Goal: Task Accomplishment & Management: Manage account settings

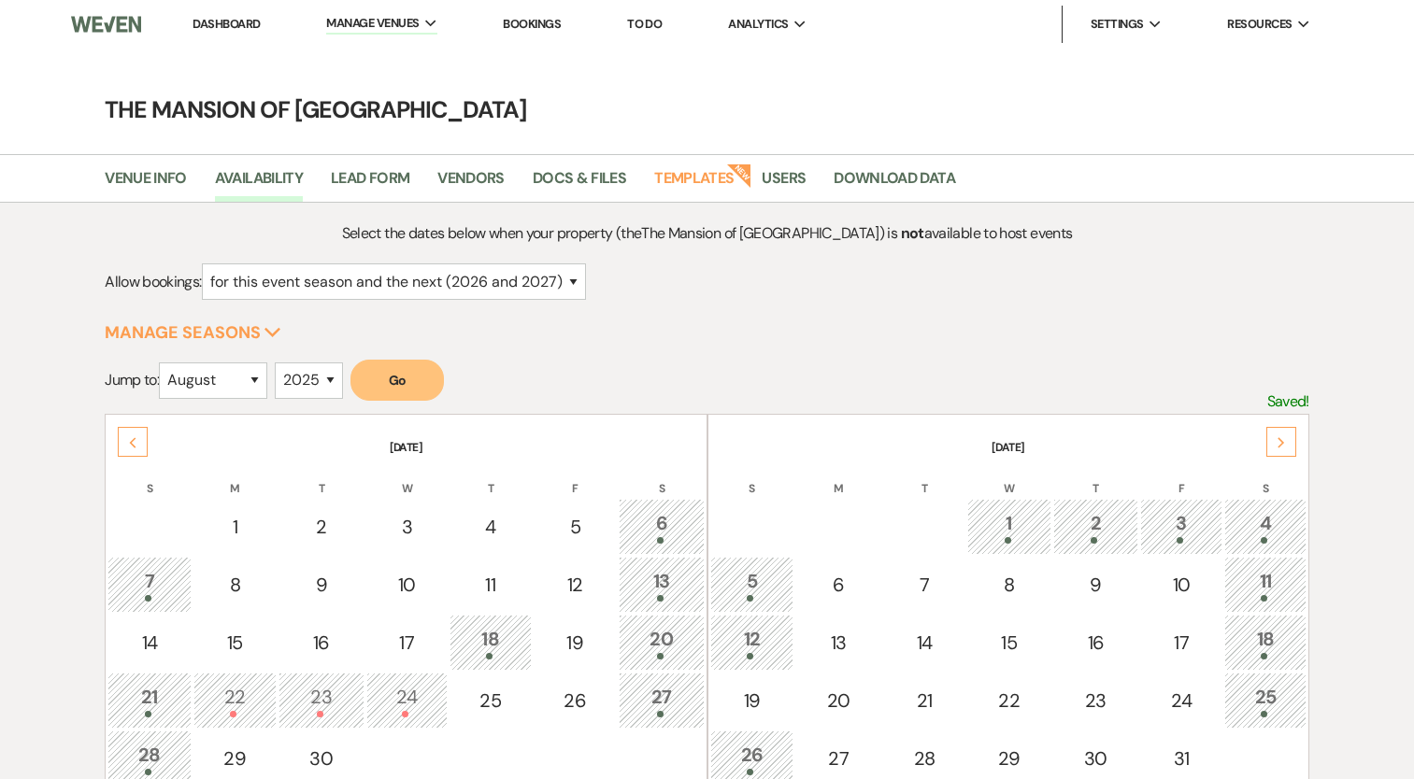
select select "2"
select select "8"
click at [312, 378] on select "2025 2026 2027 2028 2029" at bounding box center [309, 381] width 68 height 36
select select "2026"
click at [279, 363] on select "2025 2026 2027 2028 2029" at bounding box center [309, 381] width 68 height 36
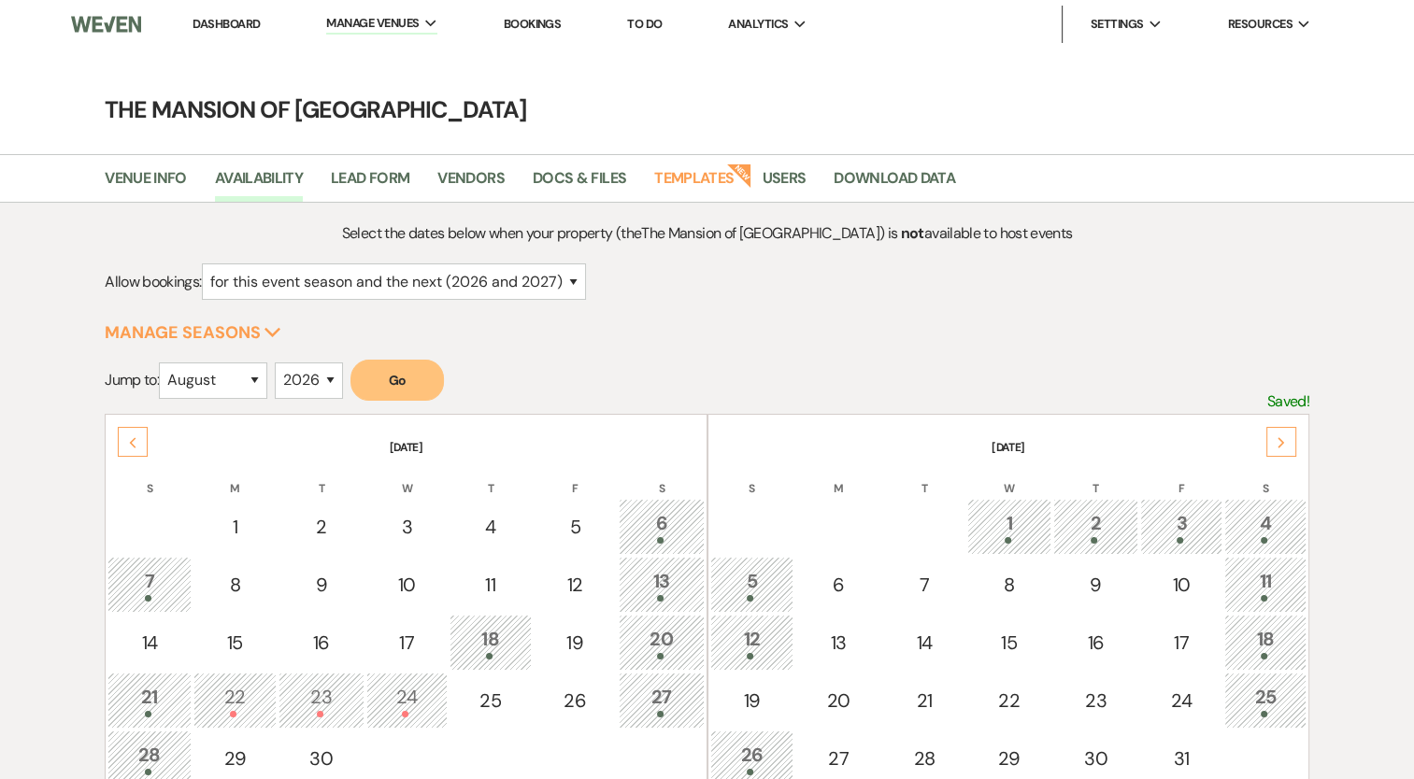
click at [429, 349] on div "Select the dates below when your property (the The Mansion of Saratoga ) is not…" at bounding box center [707, 680] width 1205 height 918
click at [407, 366] on button "Go" at bounding box center [396, 380] width 93 height 41
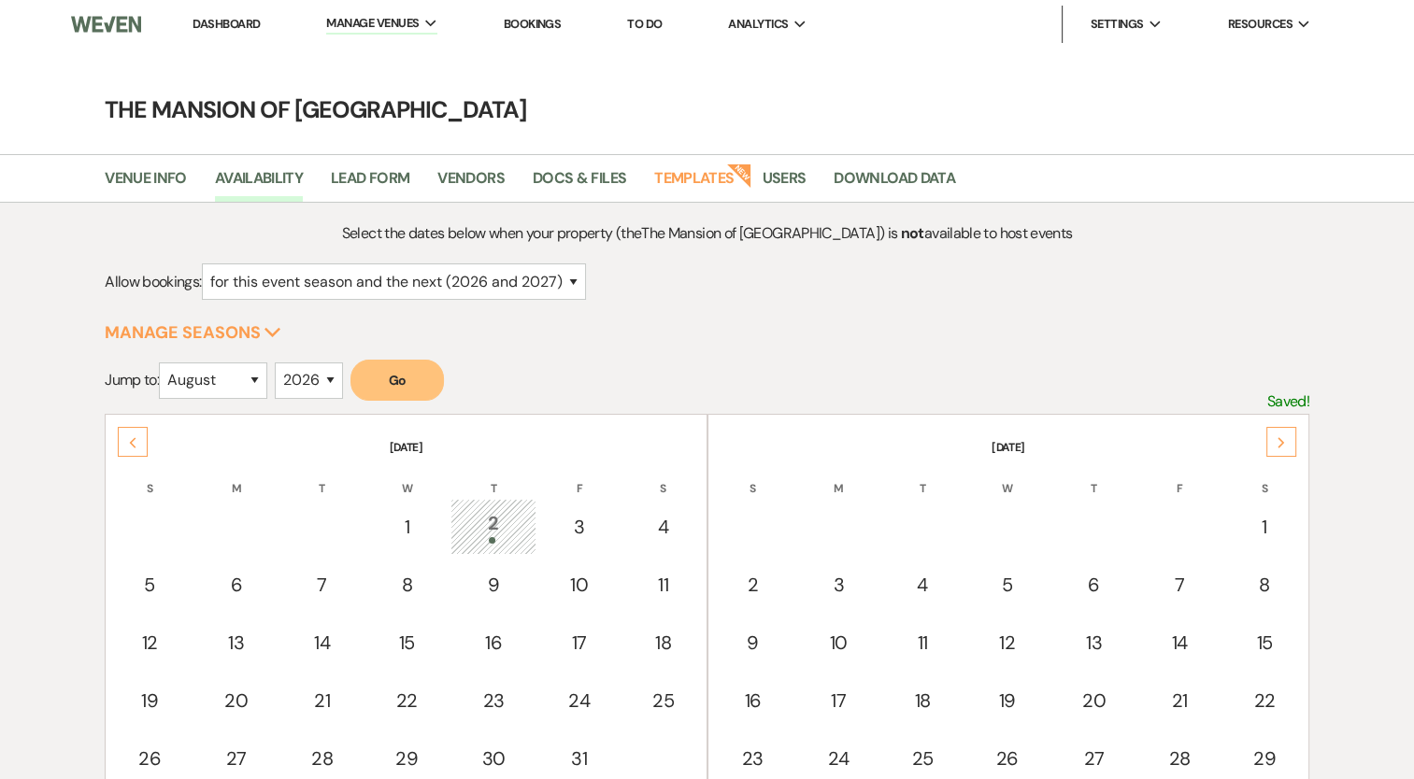
scroll to position [45, 0]
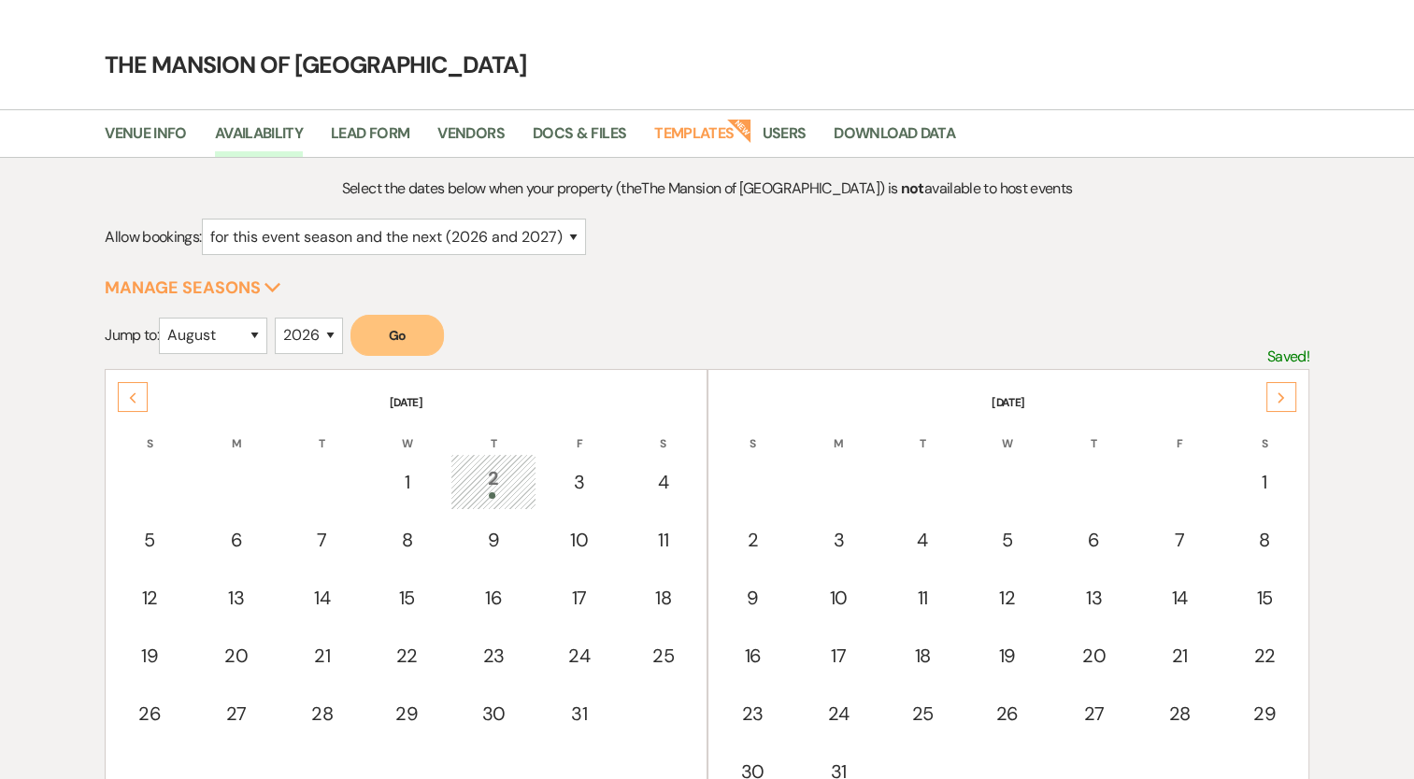
click at [1296, 394] on th "[DATE]" at bounding box center [1008, 391] width 596 height 39
click at [1277, 393] on icon "Next" at bounding box center [1281, 398] width 9 height 11
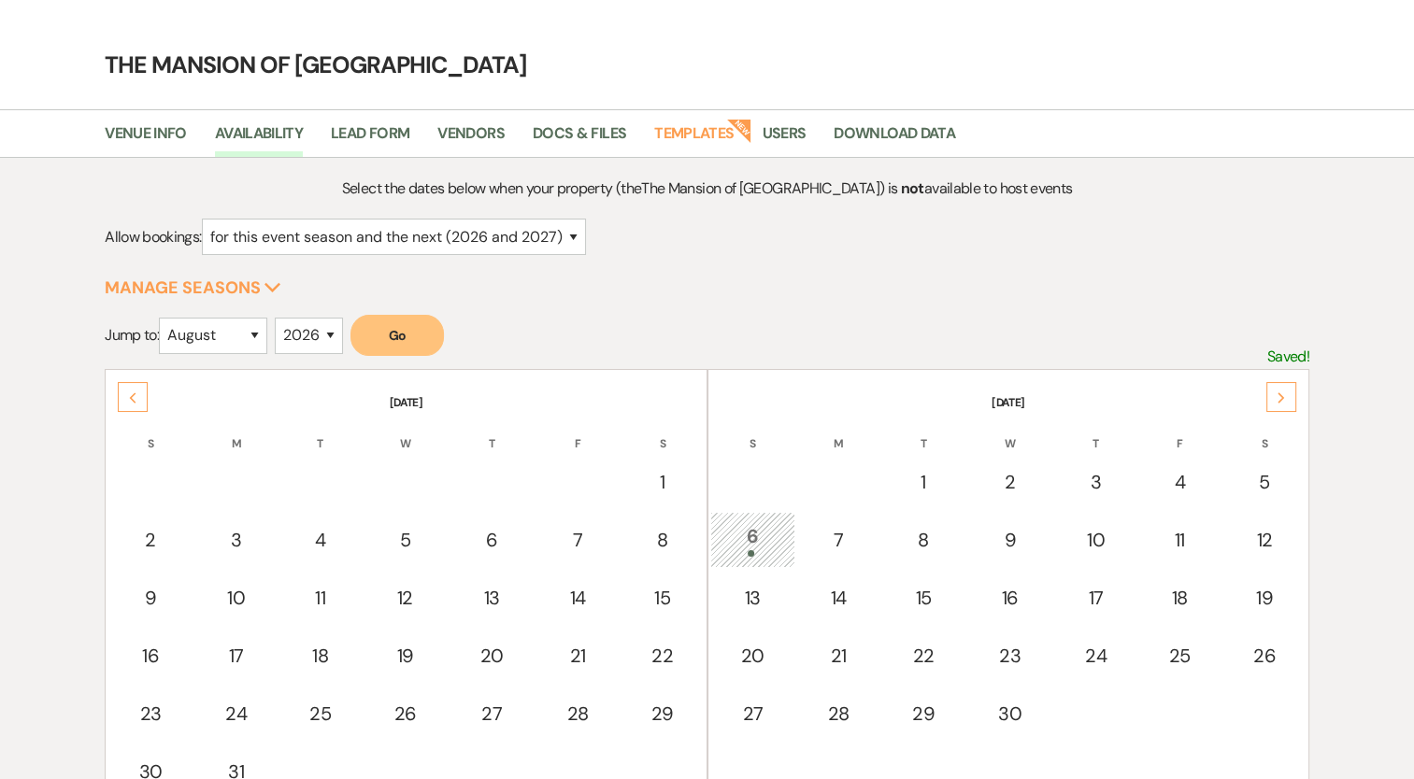
click at [1277, 393] on icon "Next" at bounding box center [1281, 398] width 9 height 11
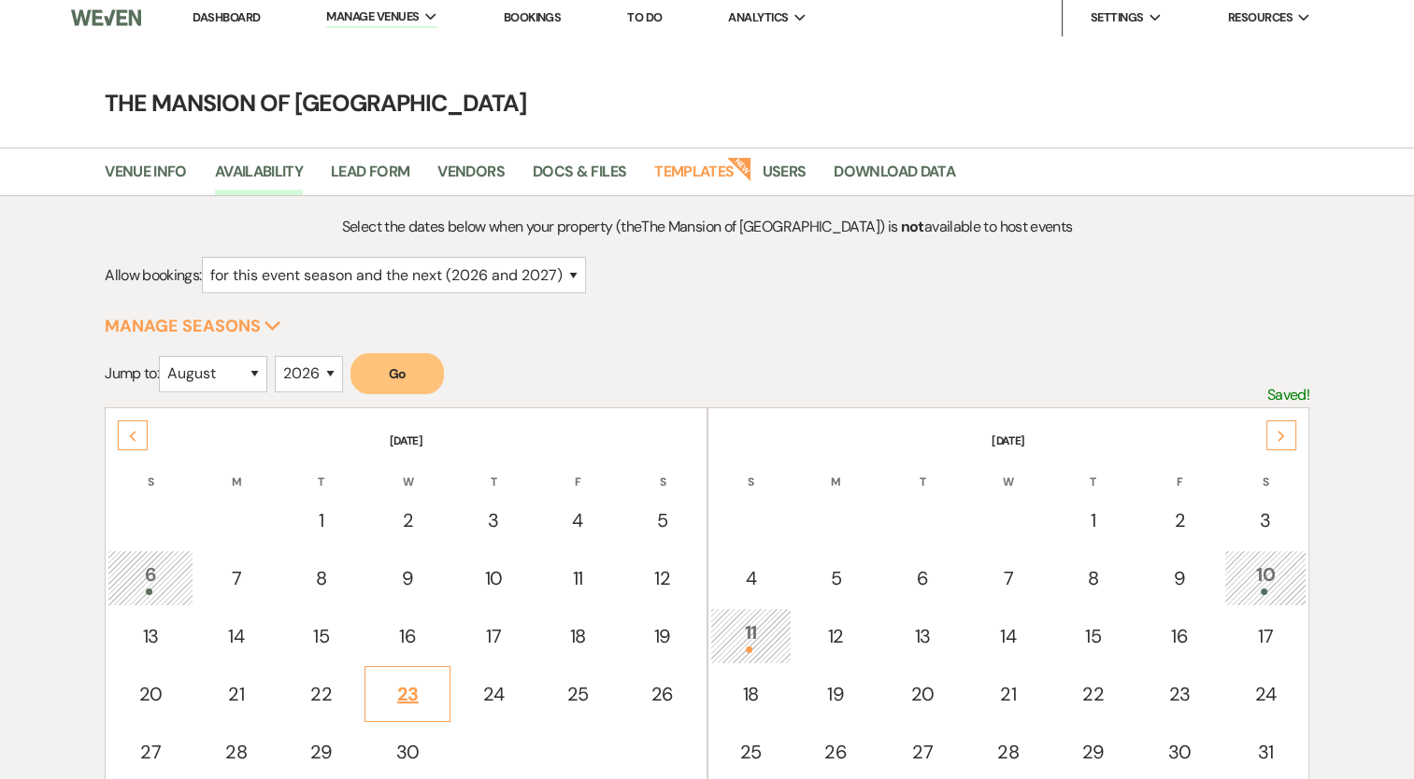
scroll to position [0, 0]
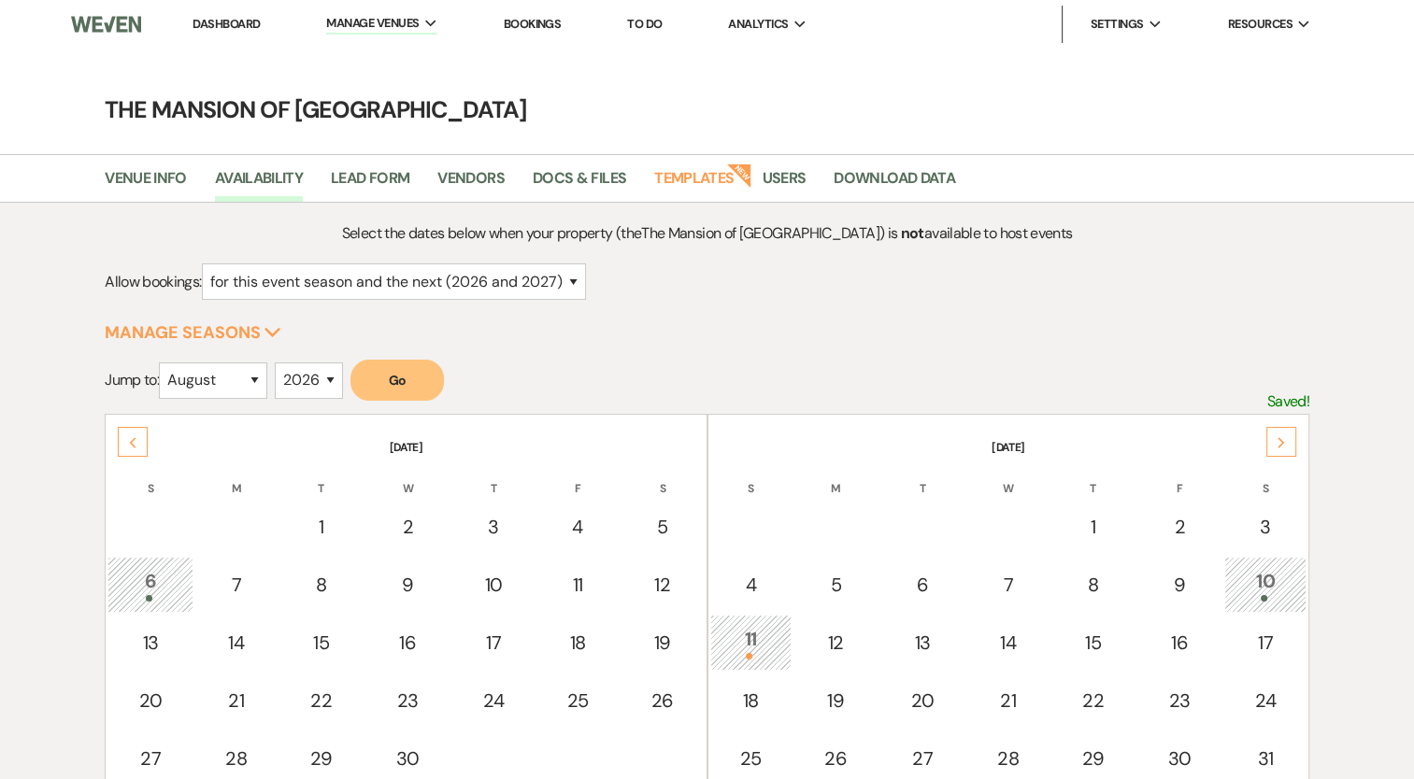
click at [128, 441] on icon "Previous" at bounding box center [132, 442] width 9 height 11
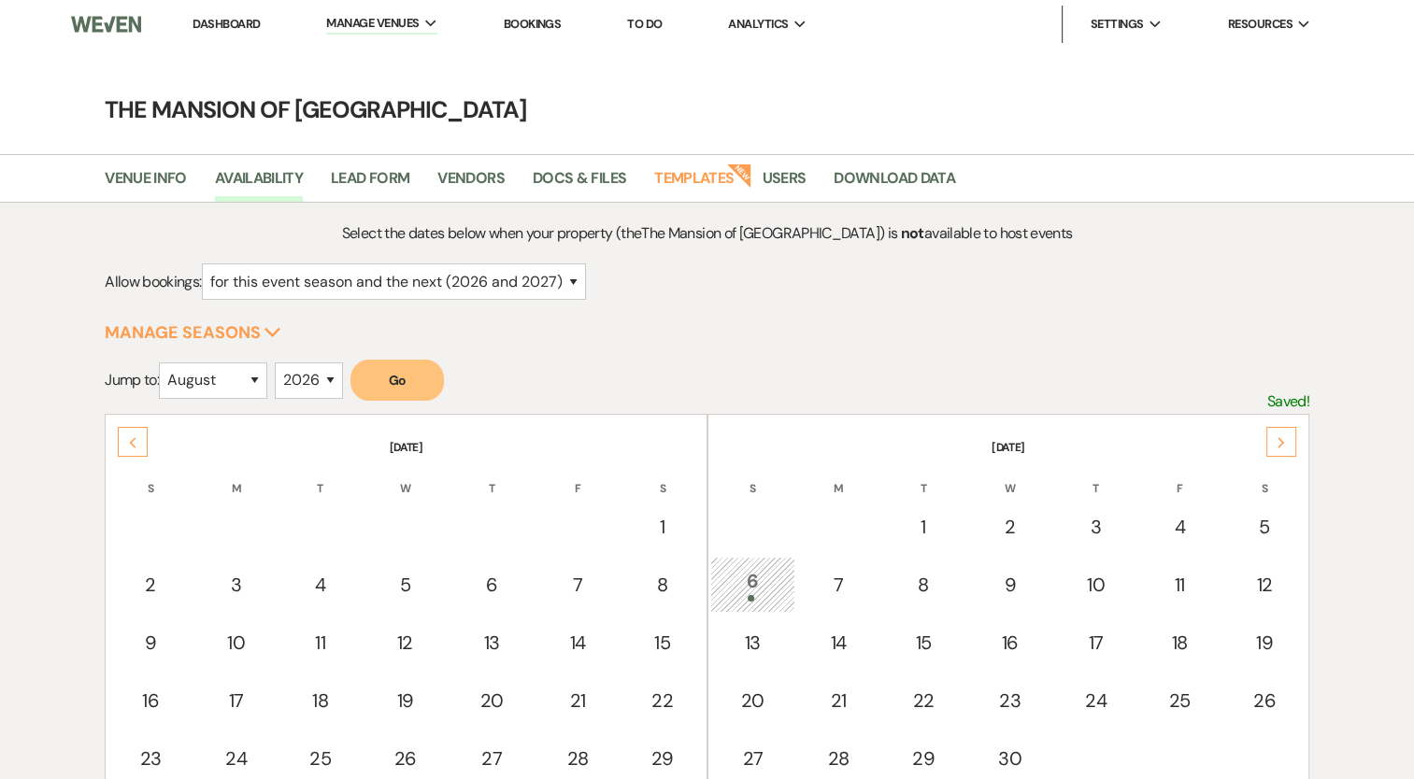
click at [128, 441] on icon "Previous" at bounding box center [132, 442] width 9 height 11
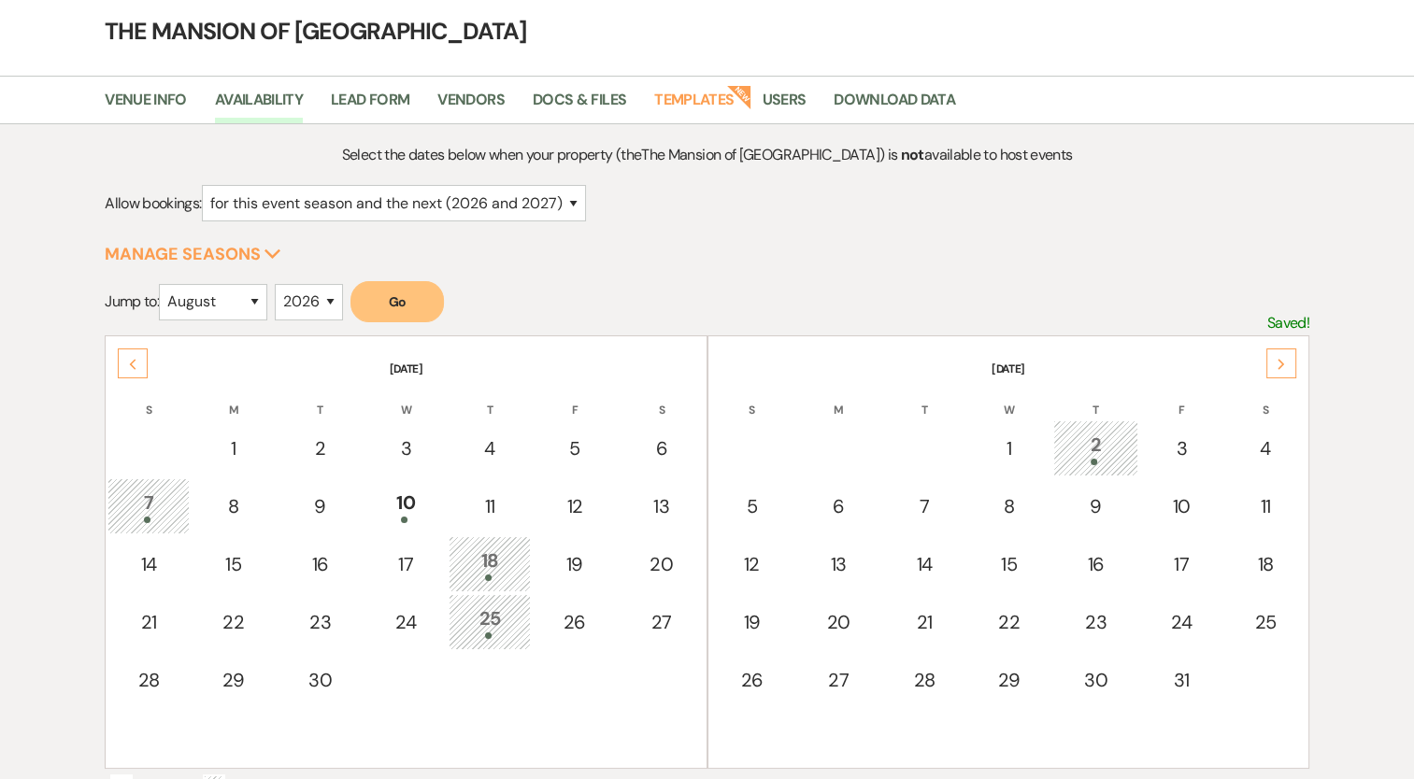
scroll to position [101, 0]
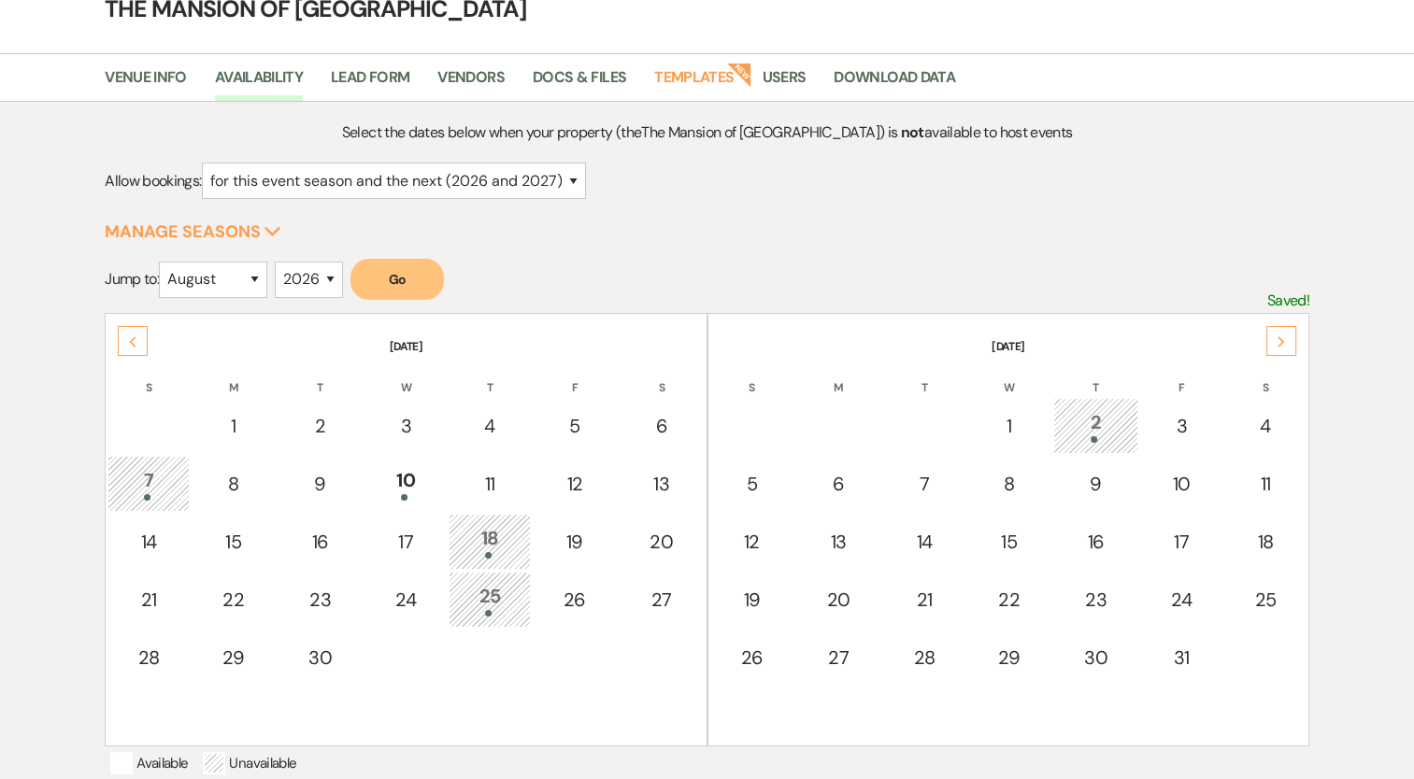
click at [488, 584] on div "25" at bounding box center [490, 599] width 62 height 35
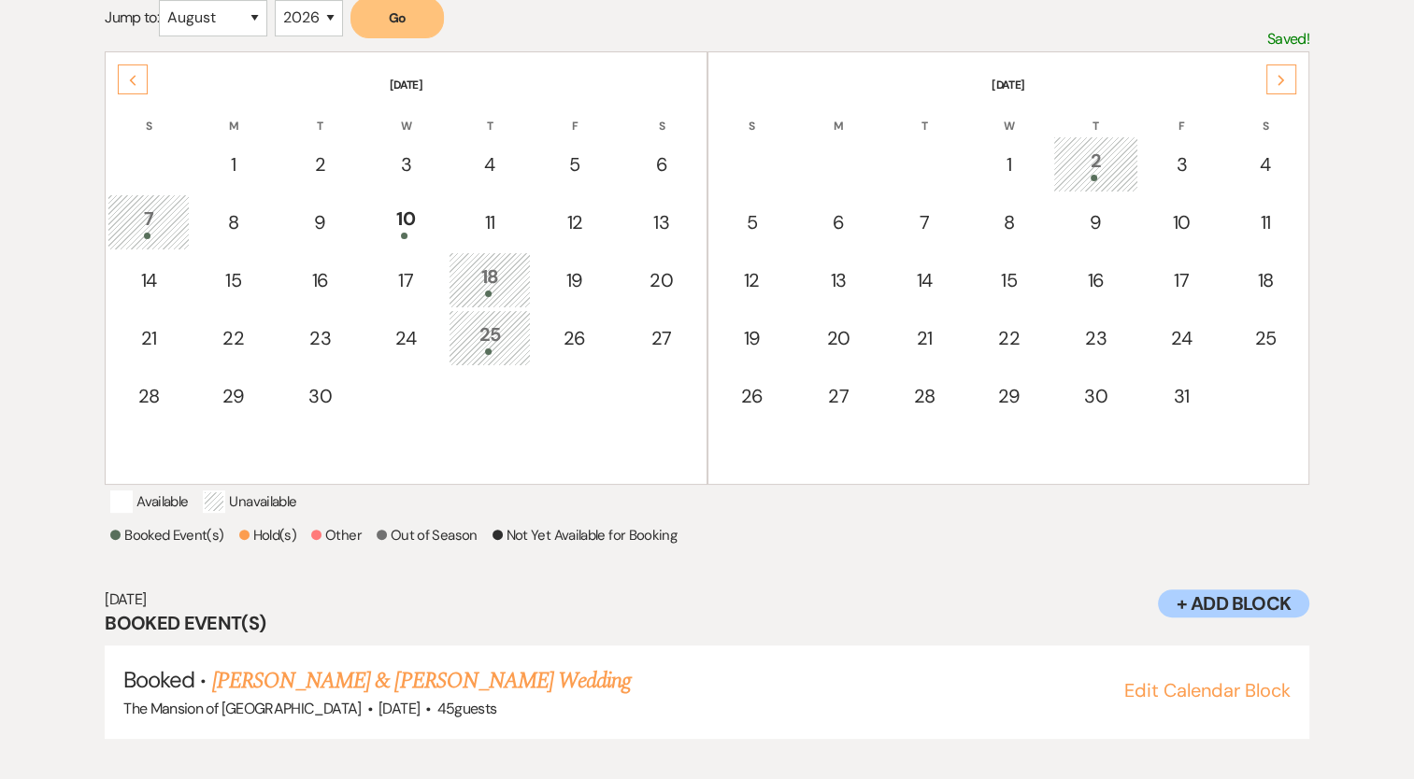
scroll to position [362, 0]
